Goal: Find specific page/section: Find specific page/section

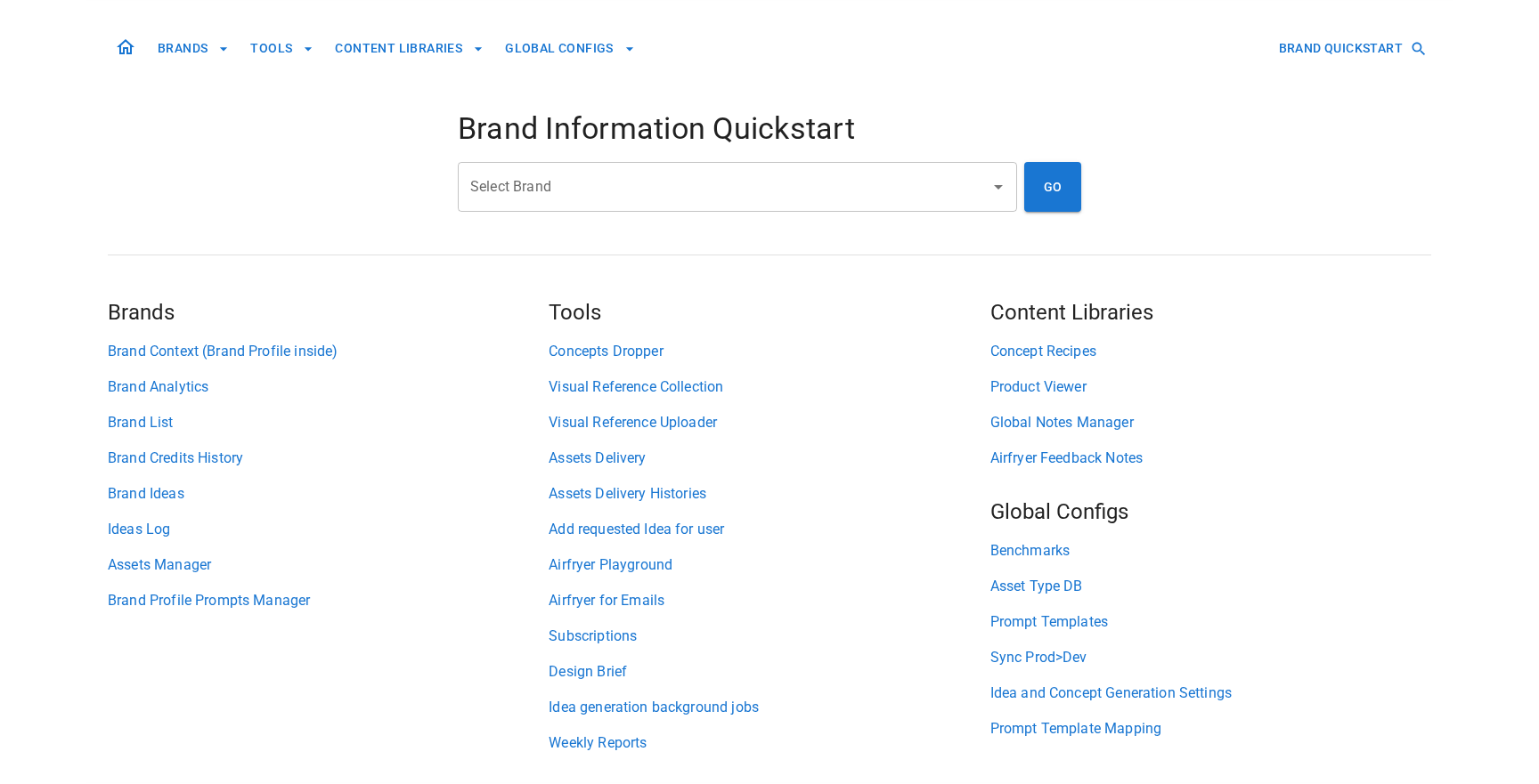
click at [568, 196] on input "Select Brand" at bounding box center [723, 186] width 517 height 34
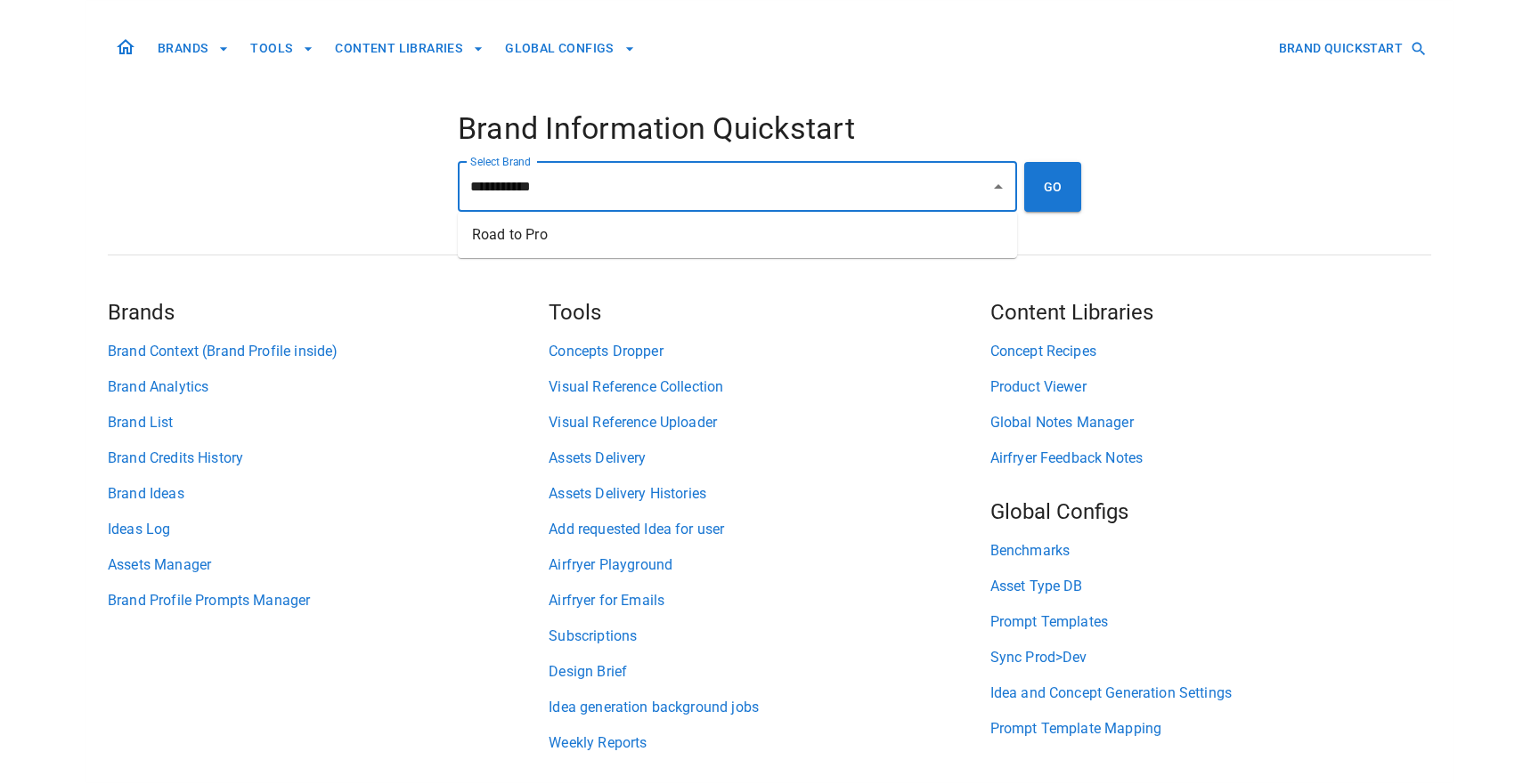
click at [597, 254] on ul "Road to Pro" at bounding box center [737, 234] width 559 height 46
click at [919, 248] on li "Road to Pro" at bounding box center [737, 234] width 559 height 32
type input "**********"
click at [1054, 207] on button "GO" at bounding box center [1053, 186] width 57 height 50
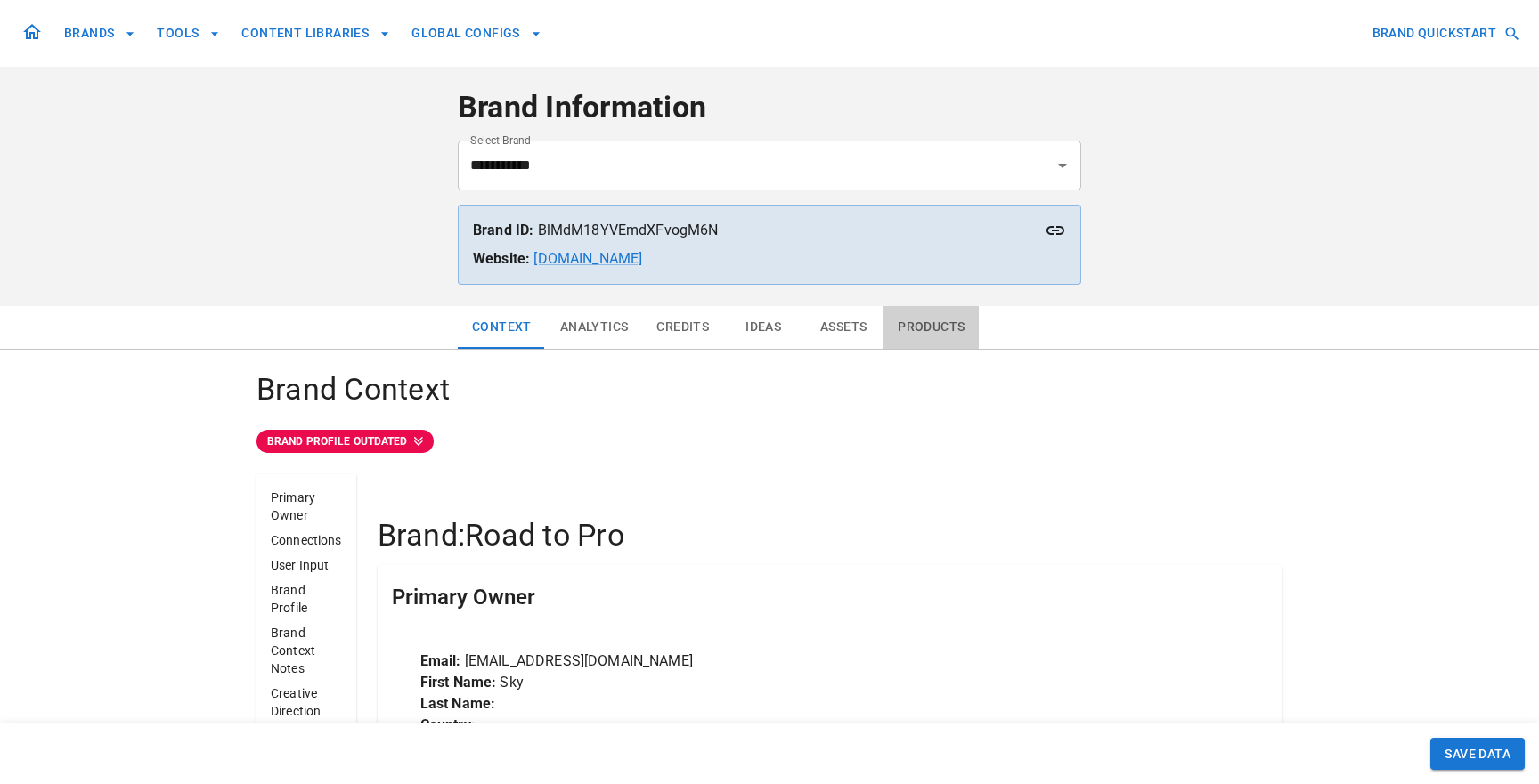
click at [903, 327] on button "Products" at bounding box center [930, 327] width 95 height 43
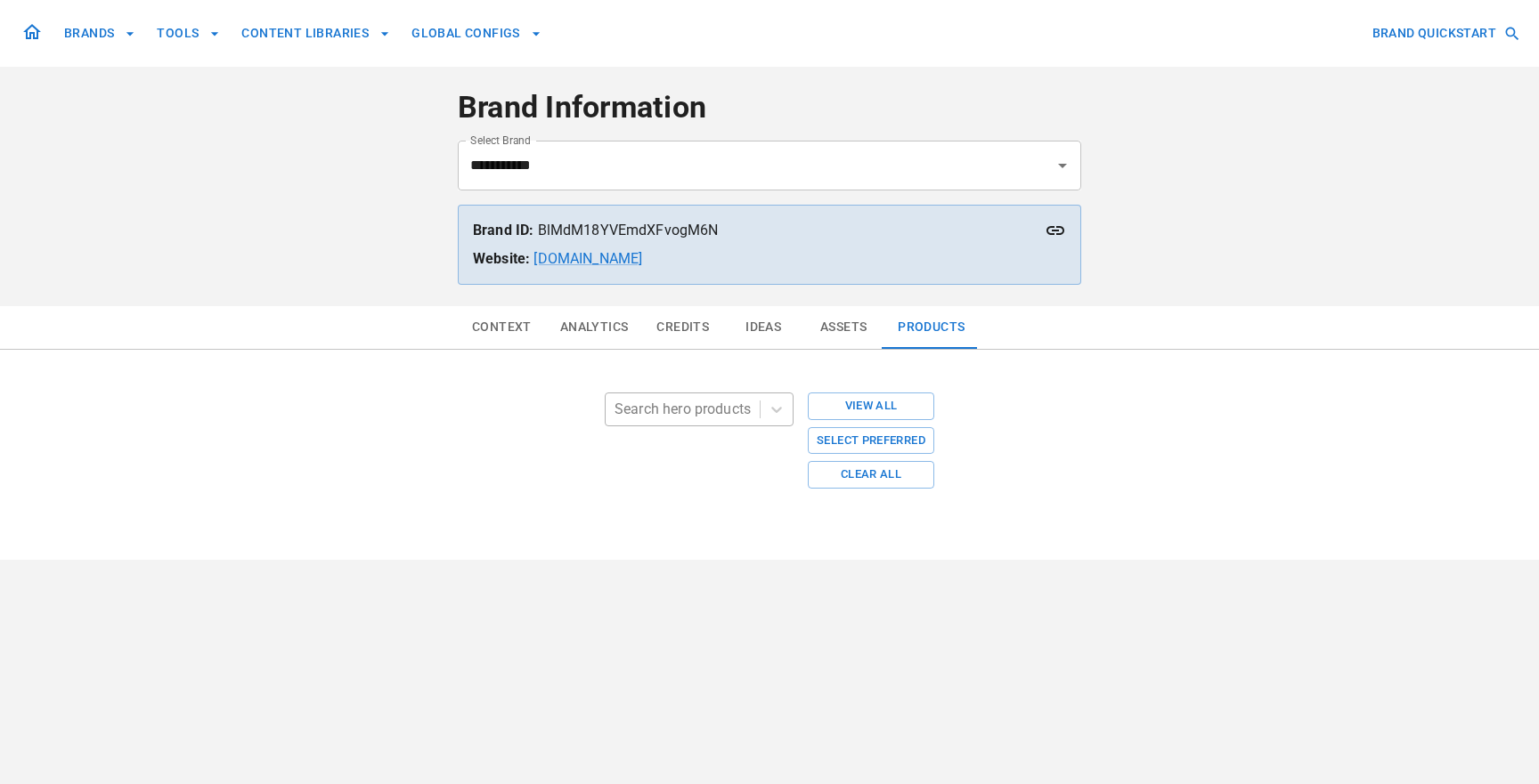
click at [671, 414] on div at bounding box center [682, 409] width 136 height 24
click at [671, 413] on div at bounding box center [682, 409] width 136 height 24
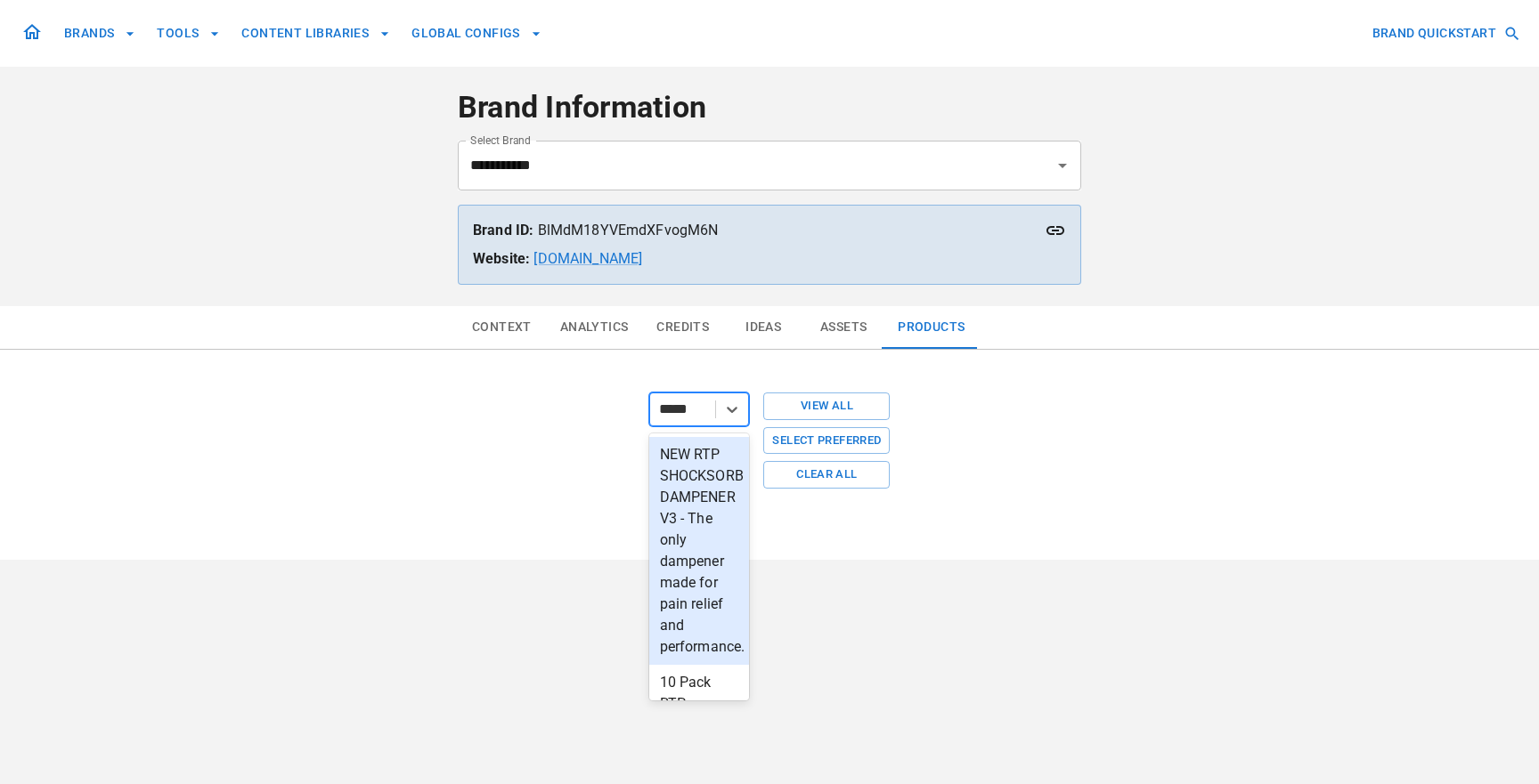
type input "******"
click at [711, 554] on div "NEW RTP SHOCKSORB DAMPENER V3 - The only dampener made for pain relief and perf…" at bounding box center [699, 540] width 109 height 207
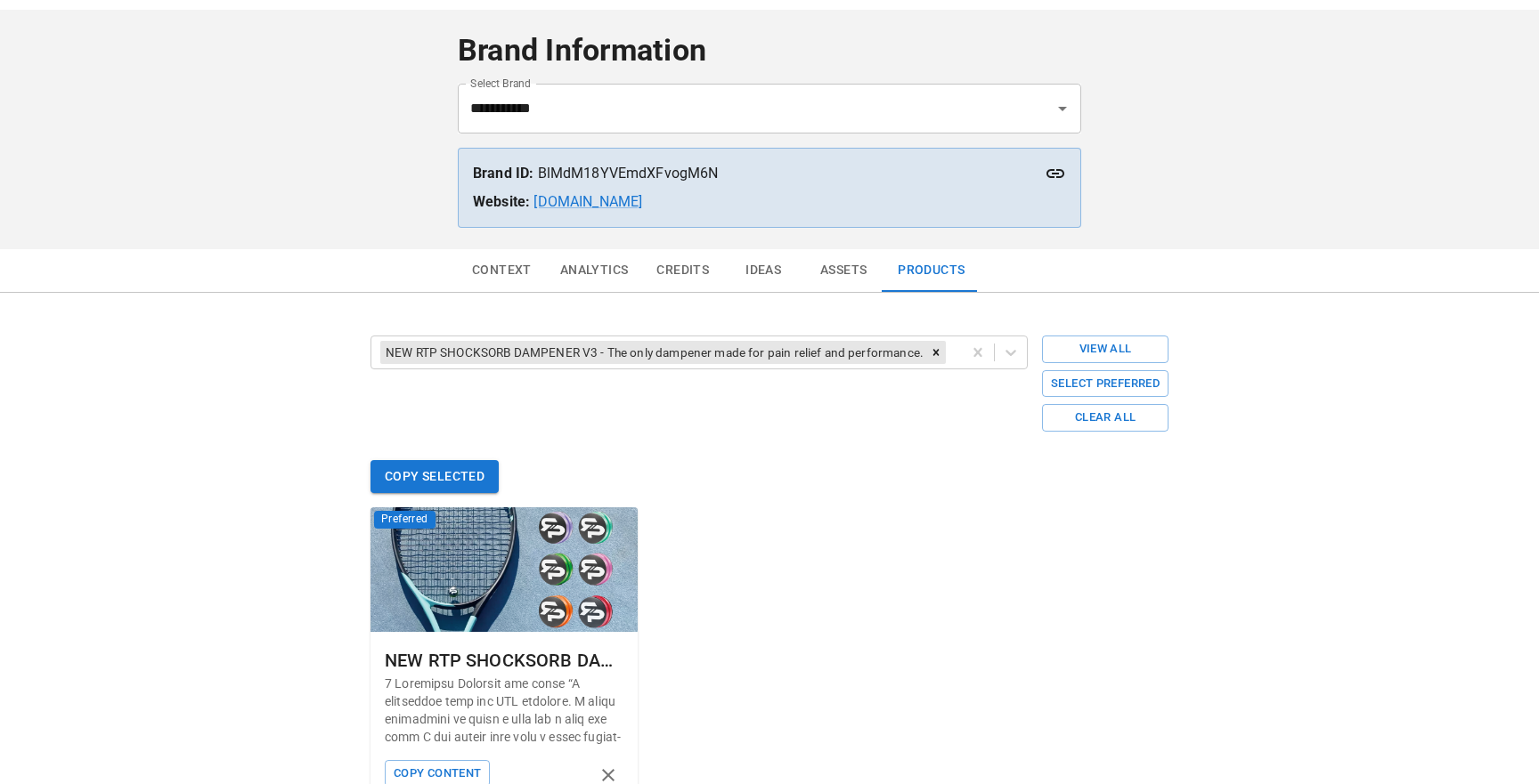
scroll to position [151, 0]
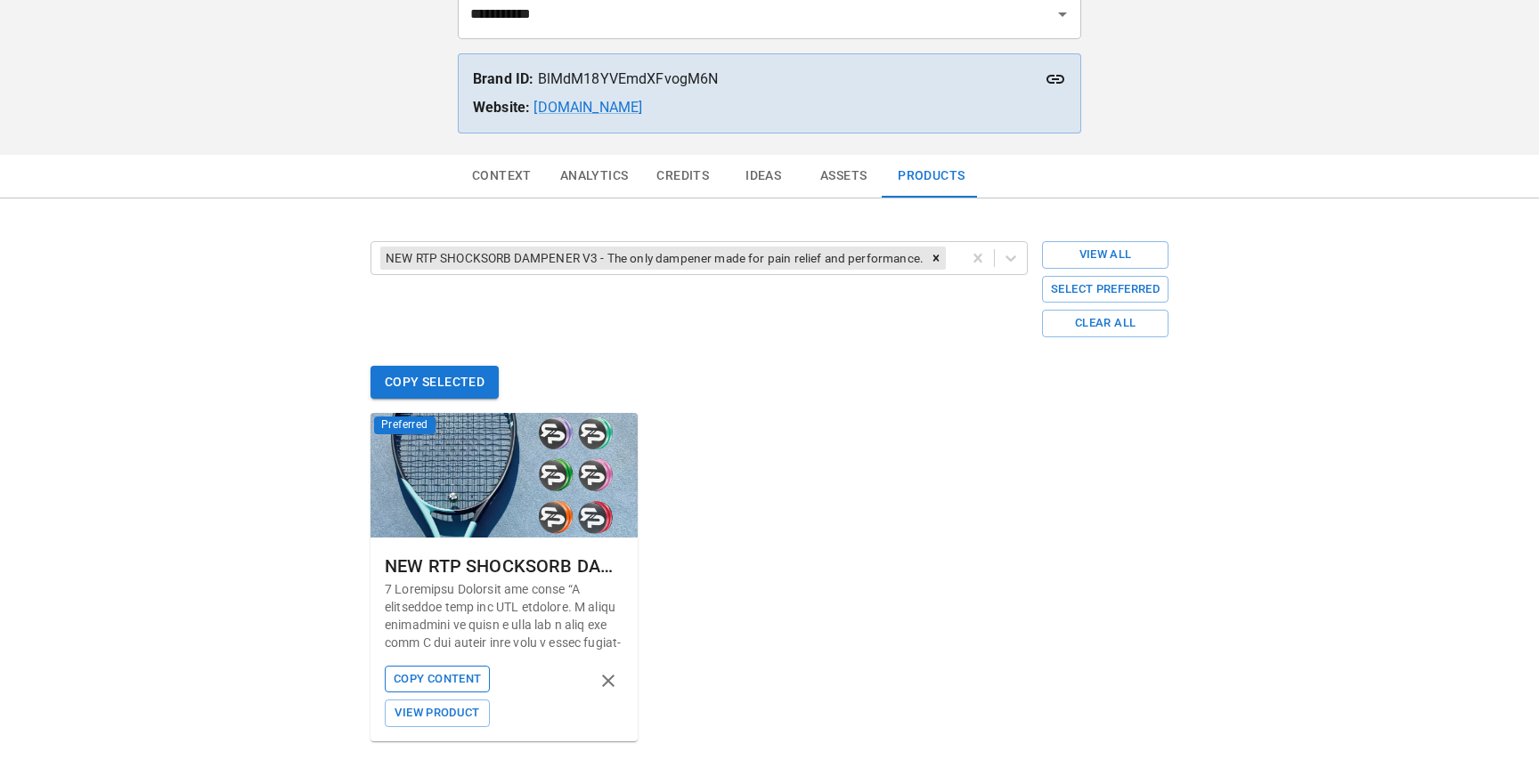
click at [424, 678] on button "Copy Content" at bounding box center [436, 679] width 105 height 27
